Goal: Task Accomplishment & Management: Manage account settings

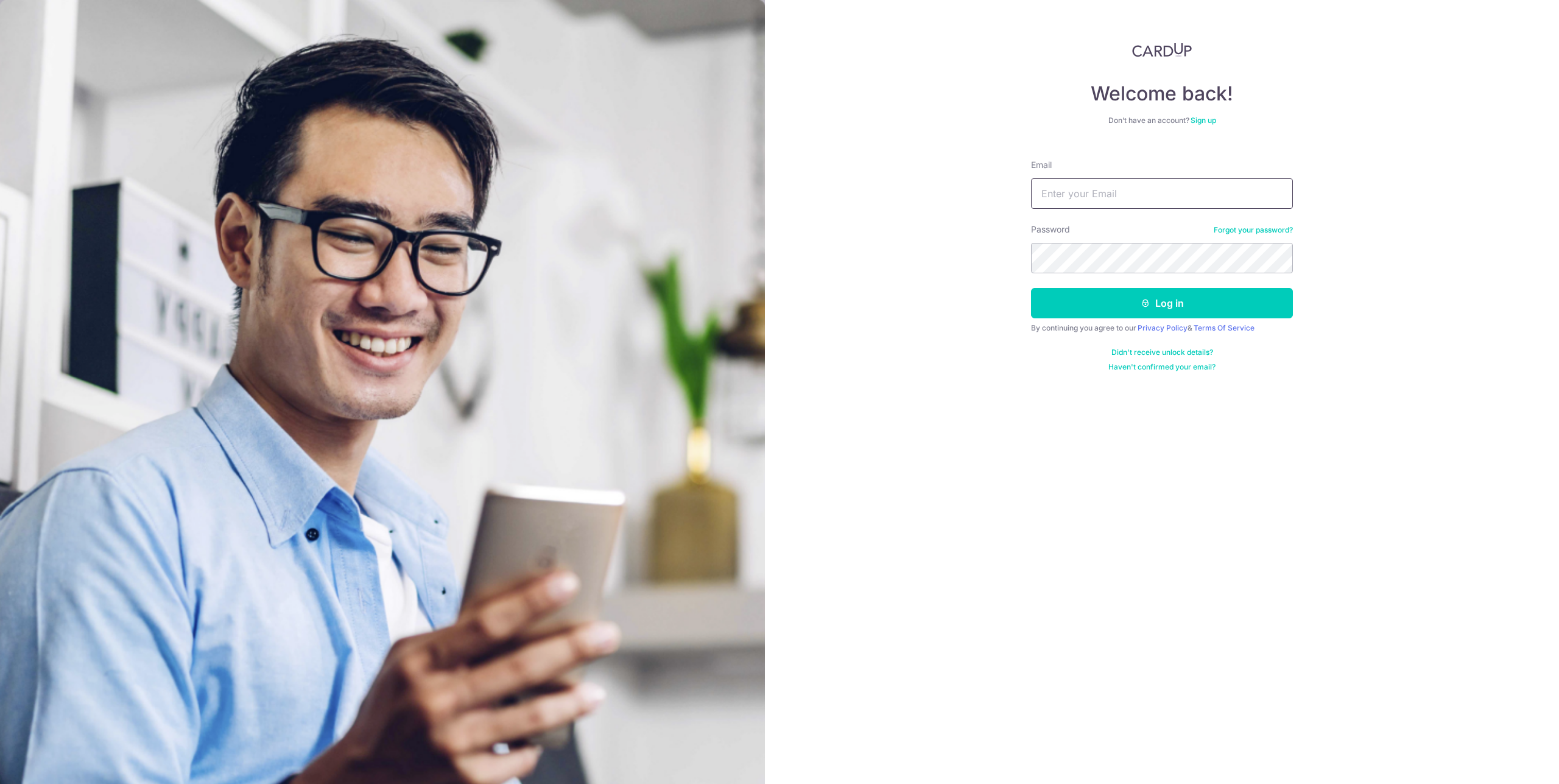
type input "[EMAIL_ADDRESS][DOMAIN_NAME]"
click at [1031, 288] on button "Log in" at bounding box center [1162, 303] width 262 height 31
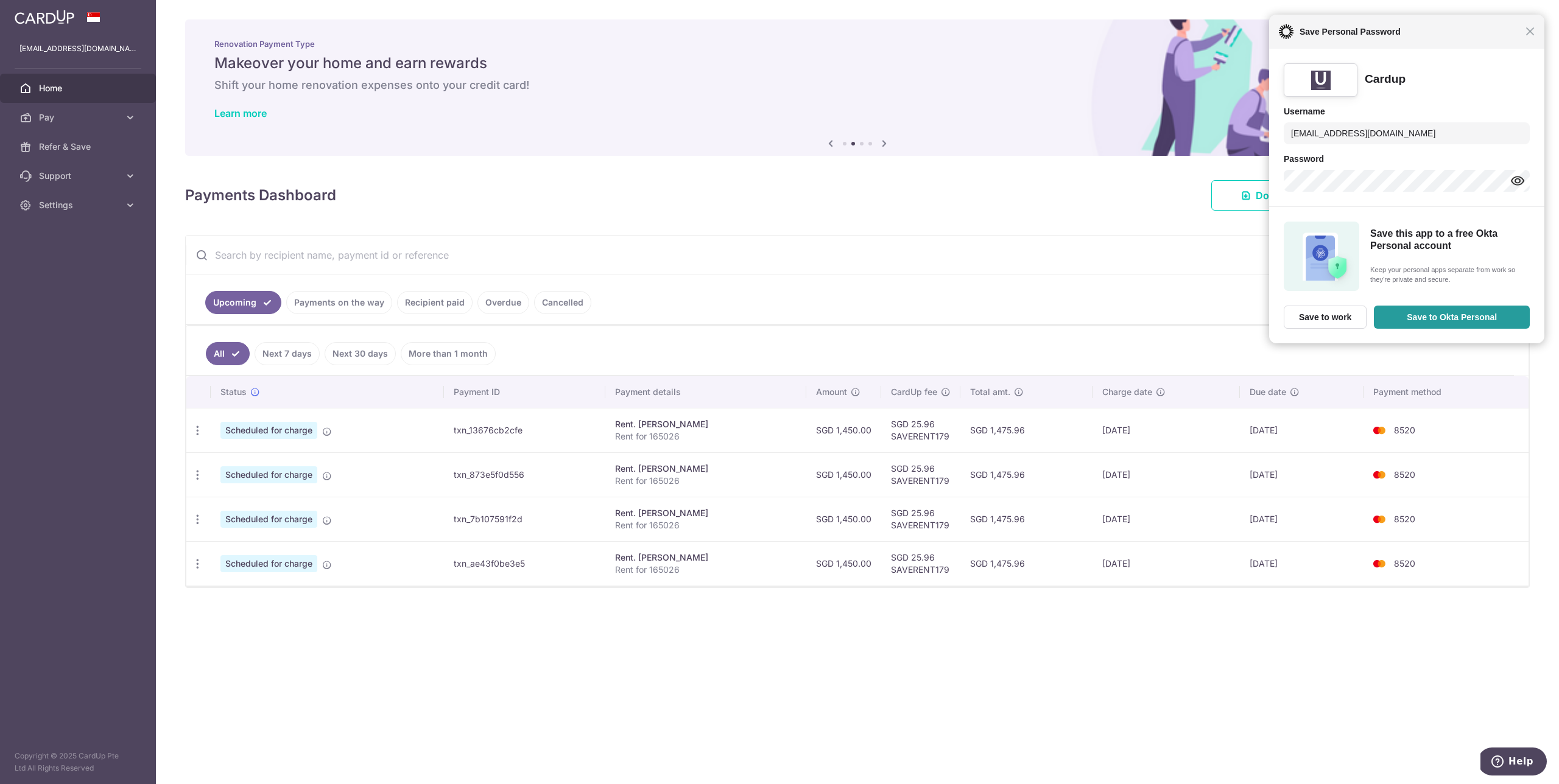
click at [1529, 37] on div "Close Save Personal Password" at bounding box center [1406, 32] width 275 height 34
click at [1530, 30] on span "Close" at bounding box center [1530, 32] width 9 height 9
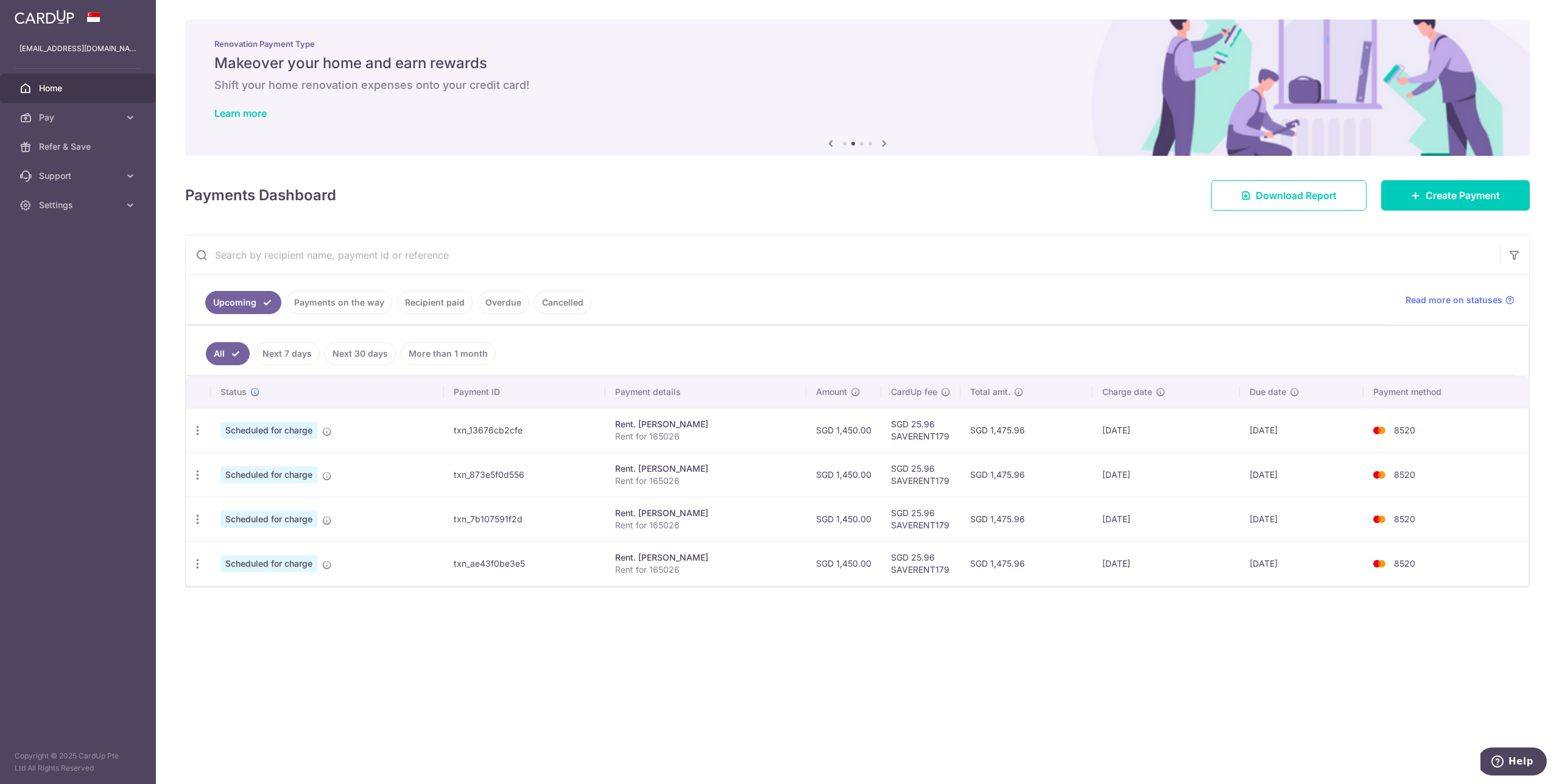
click at [1077, 316] on ul "Upcoming Payments on the way Recipient paid Overdue Cancelled" at bounding box center [788, 299] width 1205 height 50
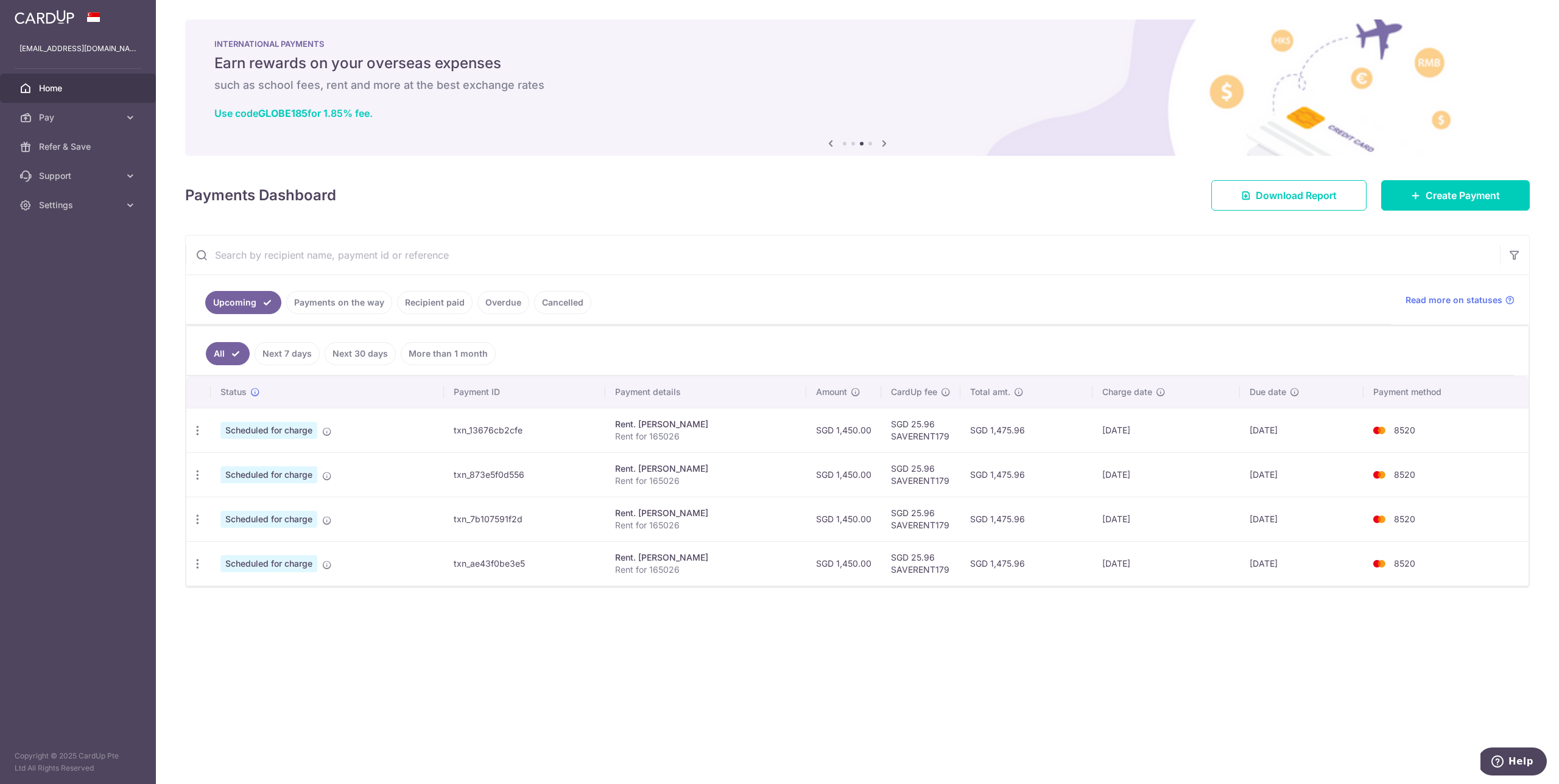
click at [416, 301] on link "Recipient paid" at bounding box center [434, 303] width 75 height 24
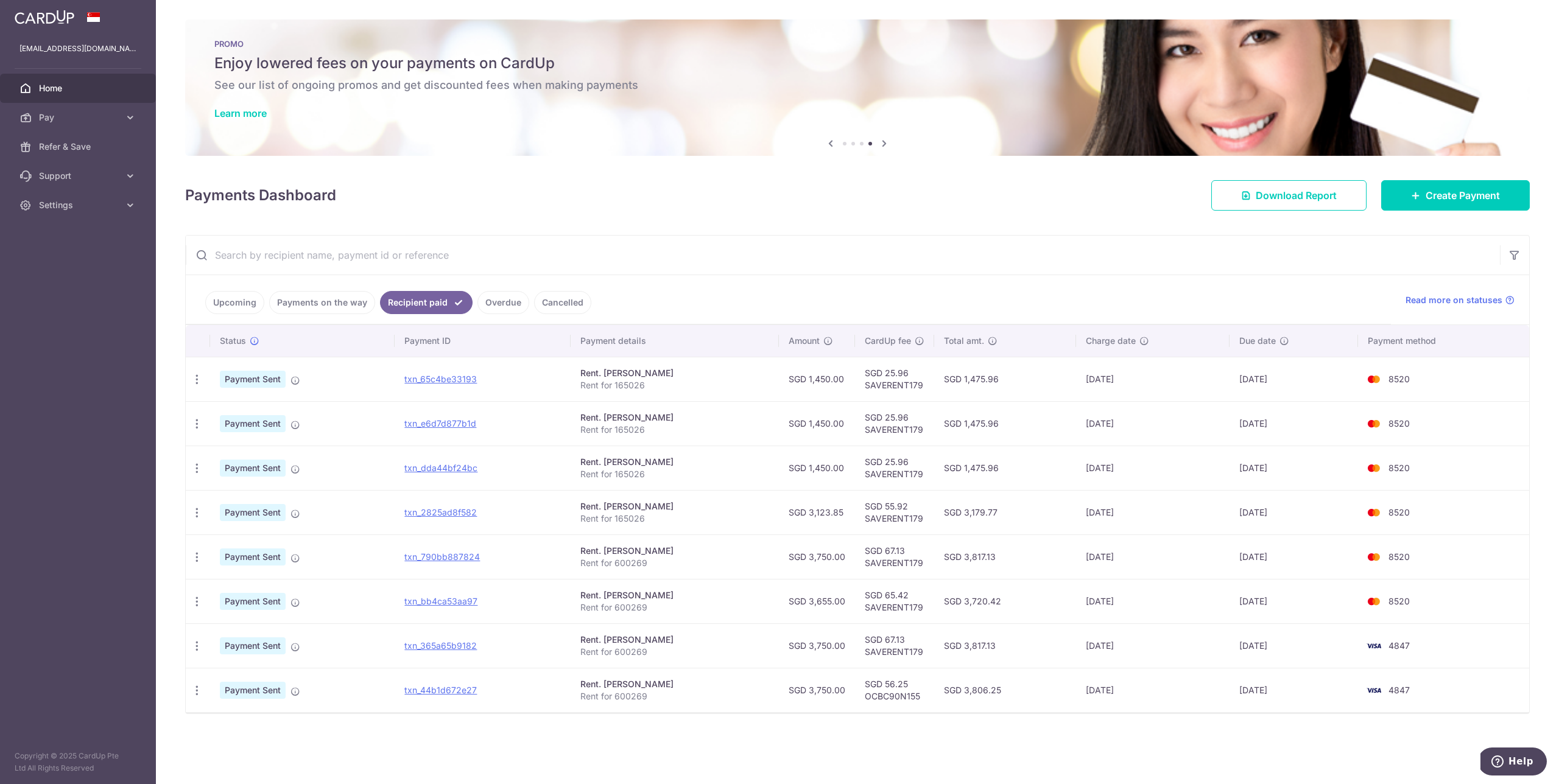
click at [240, 299] on link "Upcoming" at bounding box center [234, 303] width 59 height 24
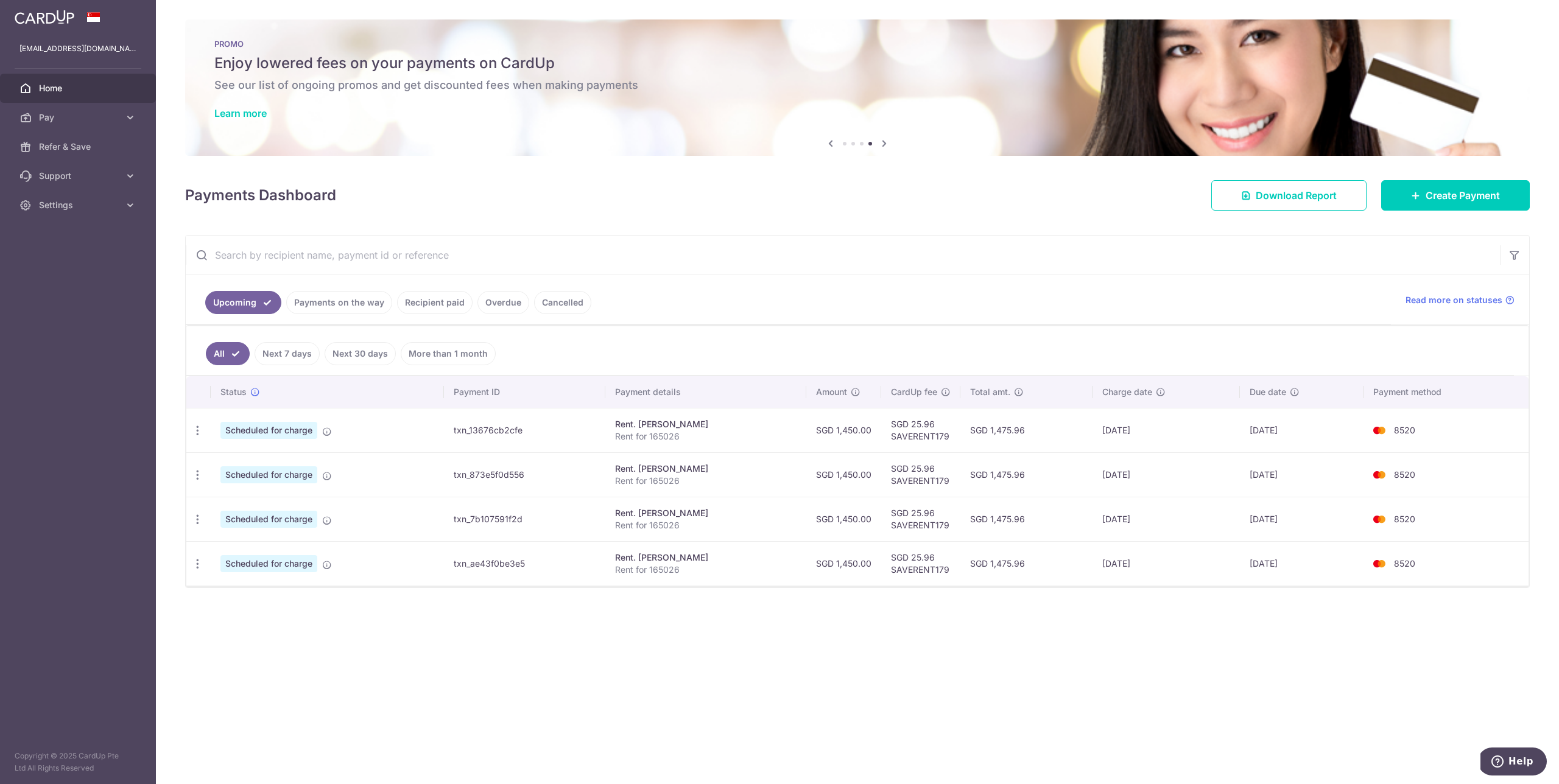
click at [430, 303] on link "Recipient paid" at bounding box center [434, 303] width 75 height 24
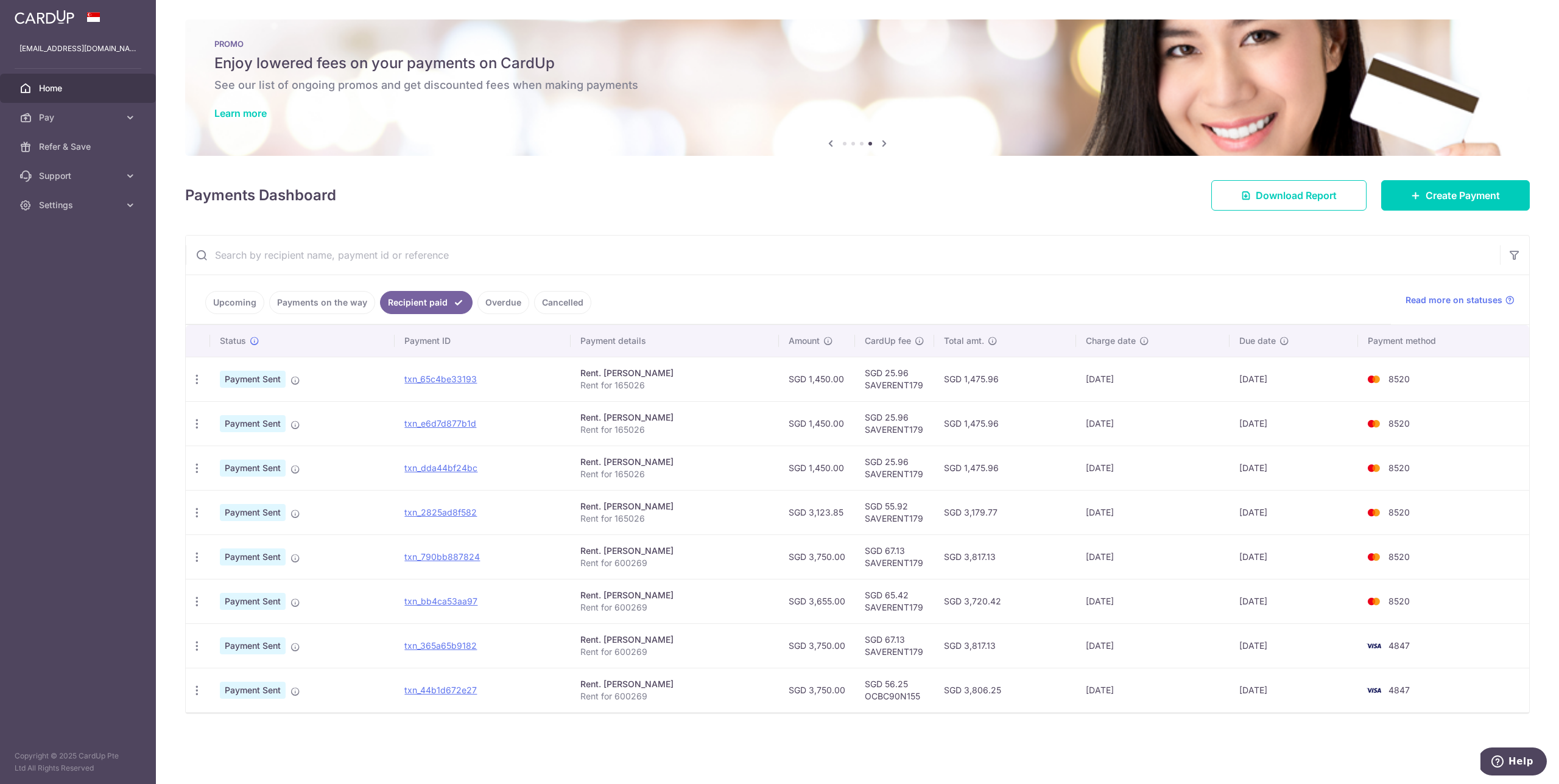
click at [548, 302] on link "Cancelled" at bounding box center [562, 303] width 57 height 24
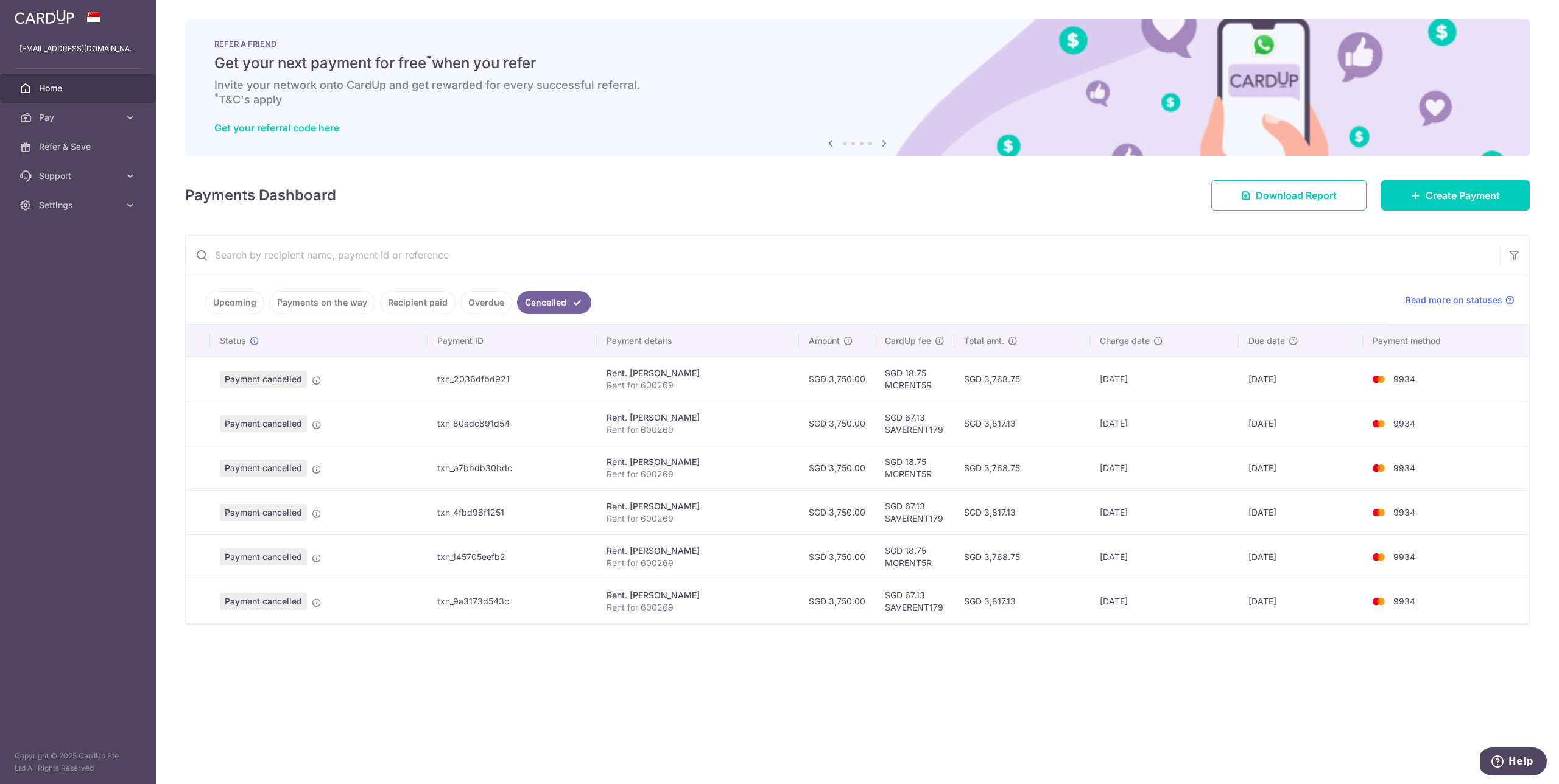
click at [412, 298] on link "Recipient paid" at bounding box center [417, 303] width 75 height 24
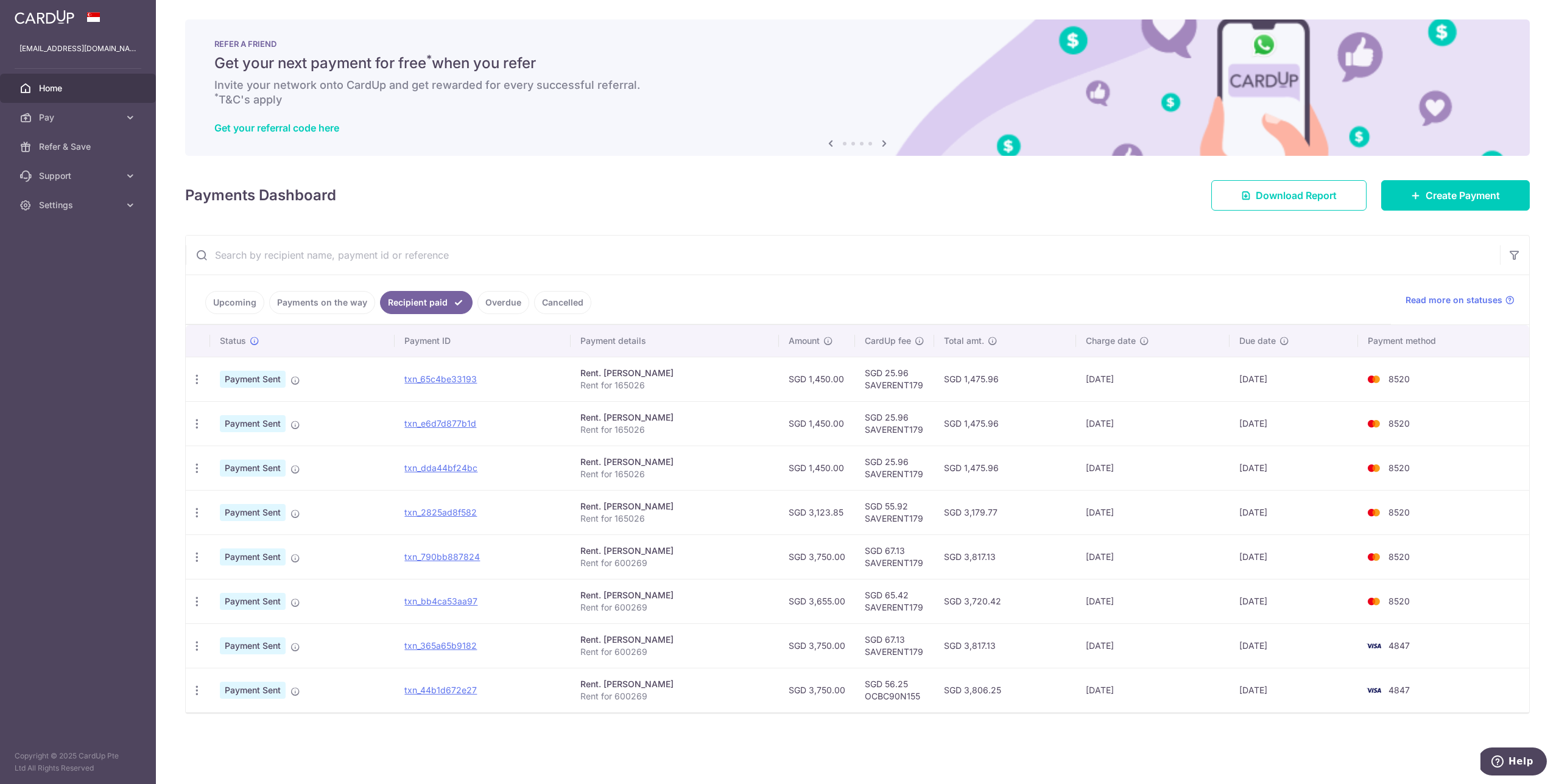
click at [256, 302] on link "Upcoming" at bounding box center [234, 303] width 59 height 24
